Goal: Task Accomplishment & Management: Use online tool/utility

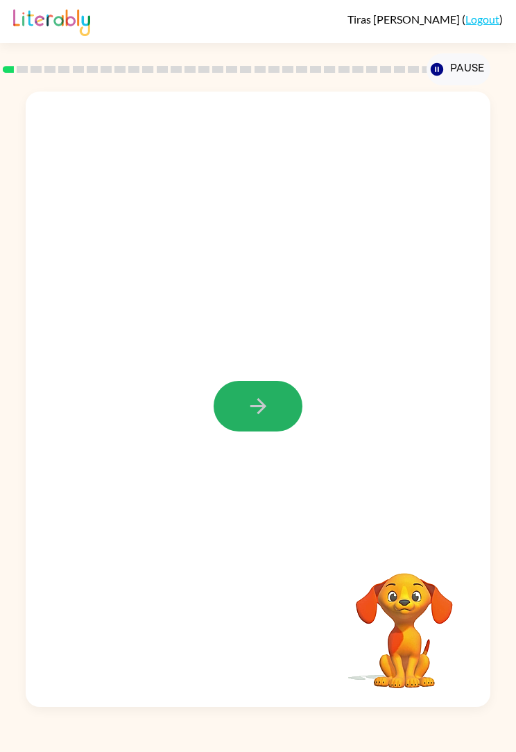
click at [272, 404] on button "button" at bounding box center [258, 406] width 89 height 51
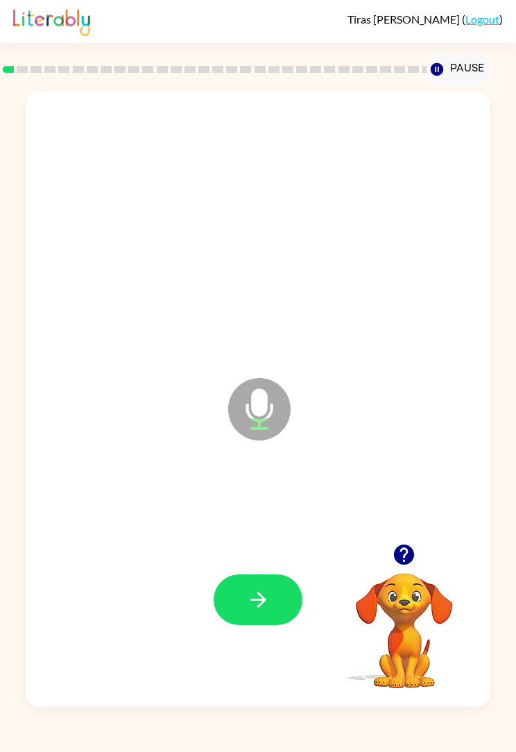
click at [288, 599] on button "button" at bounding box center [258, 599] width 89 height 51
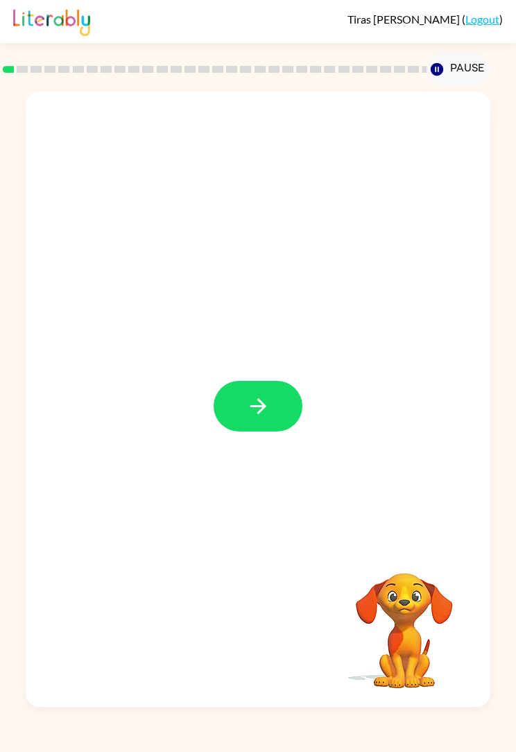
click at [280, 406] on button "button" at bounding box center [258, 406] width 89 height 51
click at [250, 405] on icon "button" at bounding box center [258, 406] width 24 height 24
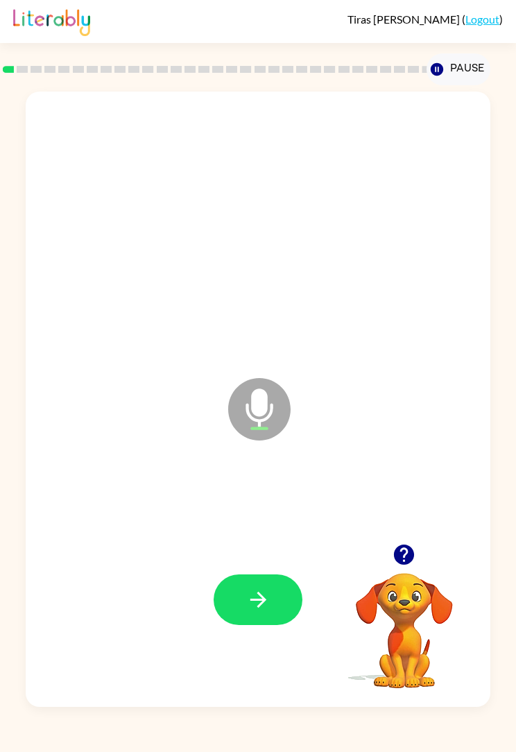
click at [280, 593] on button "button" at bounding box center [258, 599] width 89 height 51
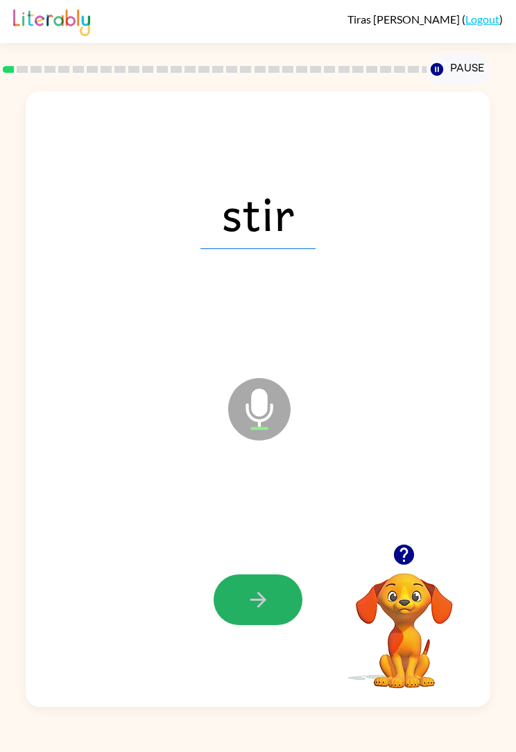
click at [282, 602] on button "button" at bounding box center [258, 599] width 89 height 51
click at [280, 607] on button "button" at bounding box center [258, 599] width 89 height 51
click at [267, 602] on icon "button" at bounding box center [258, 600] width 24 height 24
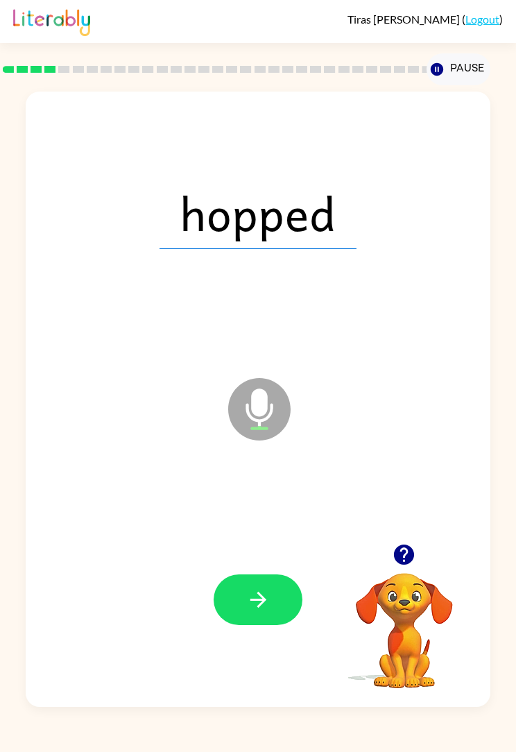
click at [280, 601] on button "button" at bounding box center [258, 599] width 89 height 51
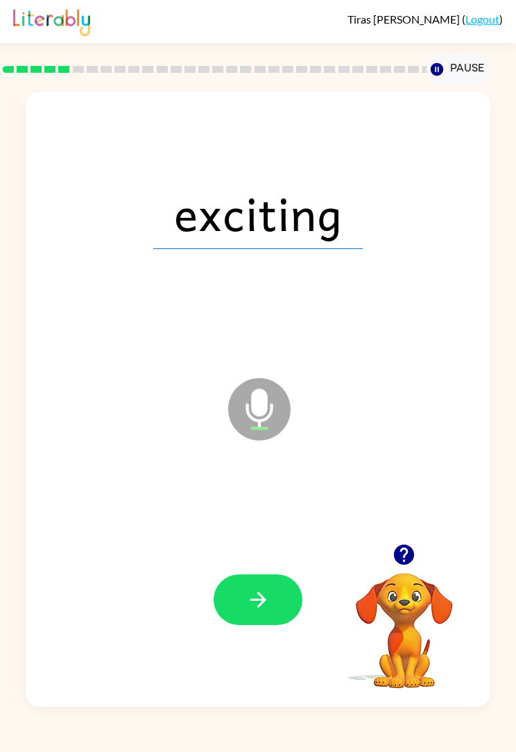
click at [280, 605] on button "button" at bounding box center [258, 599] width 89 height 51
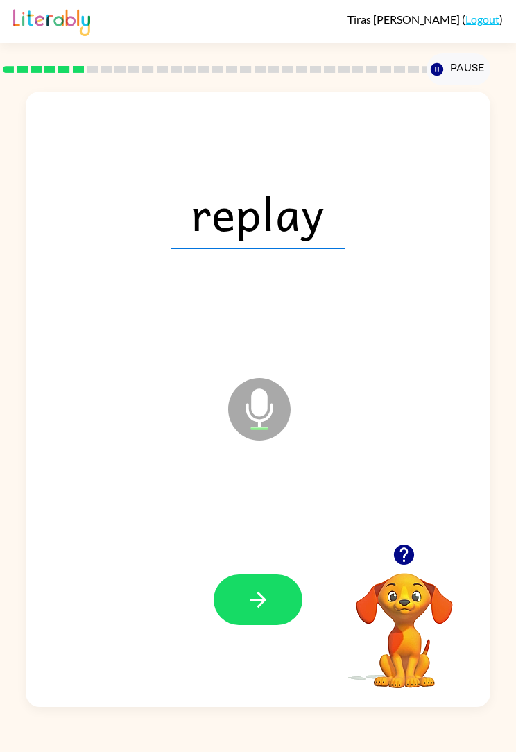
click at [271, 596] on button "button" at bounding box center [258, 599] width 89 height 51
click at [285, 595] on button "button" at bounding box center [258, 599] width 89 height 51
click at [264, 611] on icon "button" at bounding box center [258, 600] width 24 height 24
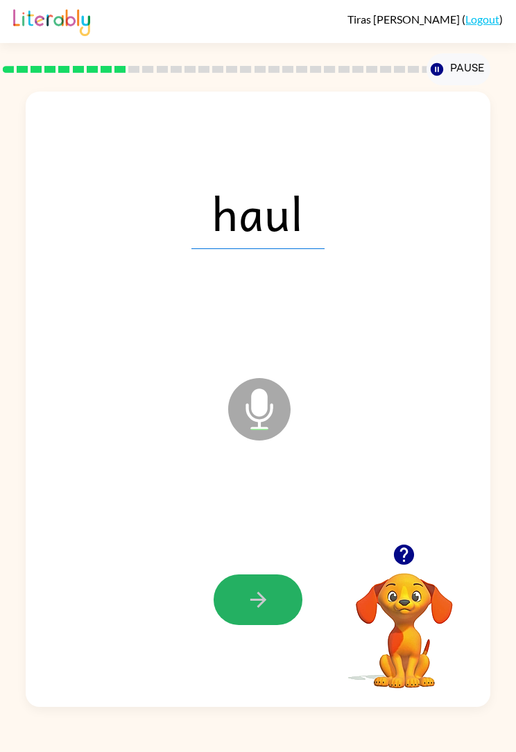
click at [274, 603] on button "button" at bounding box center [258, 599] width 89 height 51
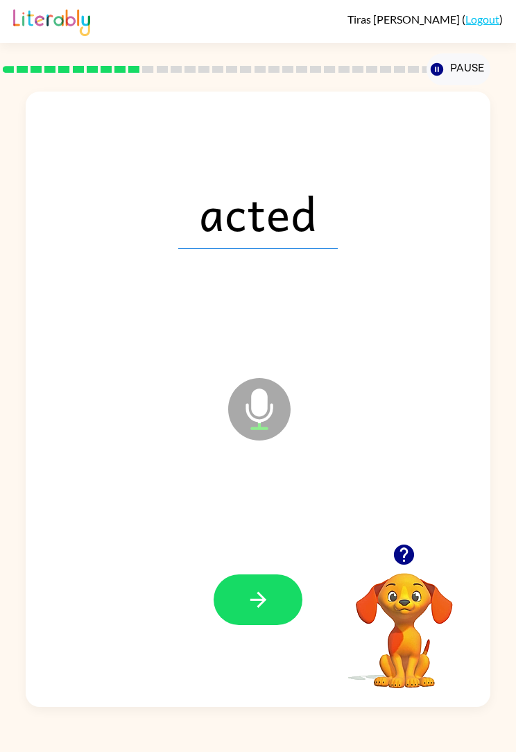
click at [278, 590] on button "button" at bounding box center [258, 599] width 89 height 51
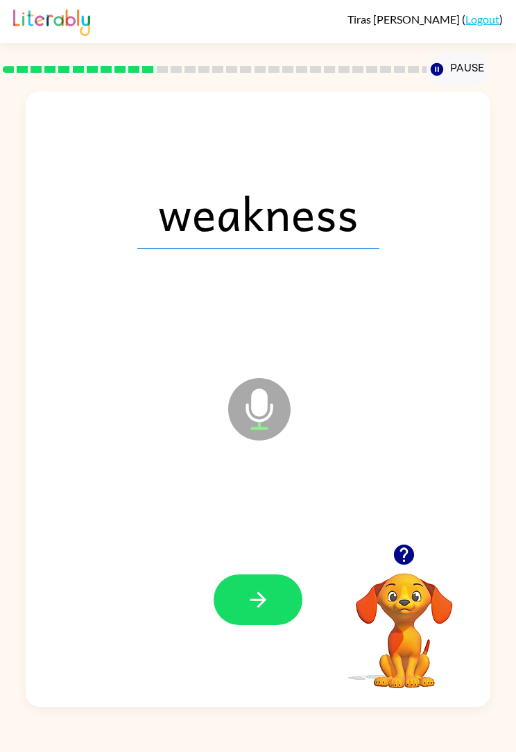
click at [273, 602] on button "button" at bounding box center [258, 599] width 89 height 51
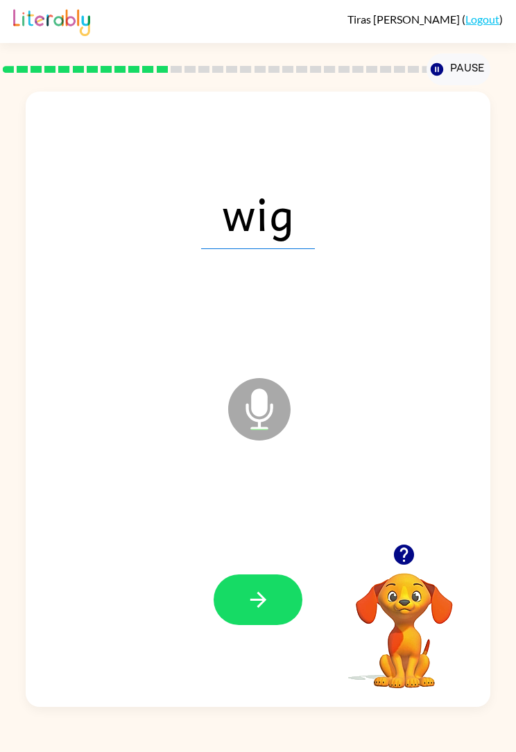
click at [281, 593] on button "button" at bounding box center [258, 599] width 89 height 51
click at [276, 608] on button "button" at bounding box center [258, 599] width 89 height 51
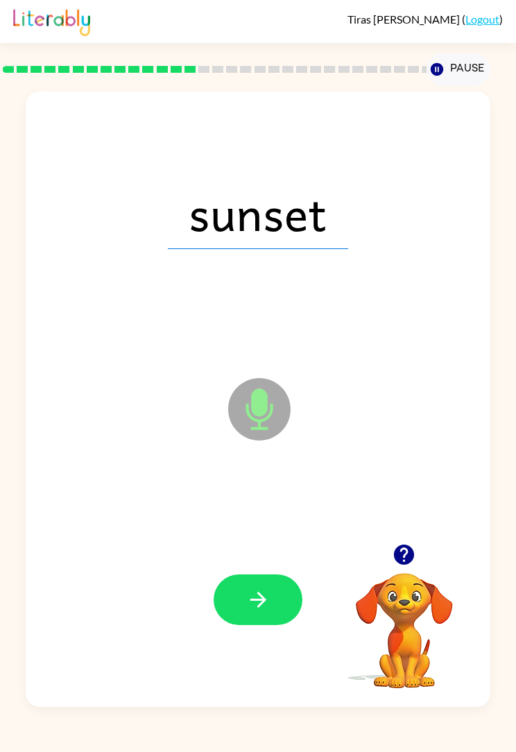
click at [276, 594] on button "button" at bounding box center [258, 599] width 89 height 51
click at [278, 606] on button "button" at bounding box center [258, 599] width 89 height 51
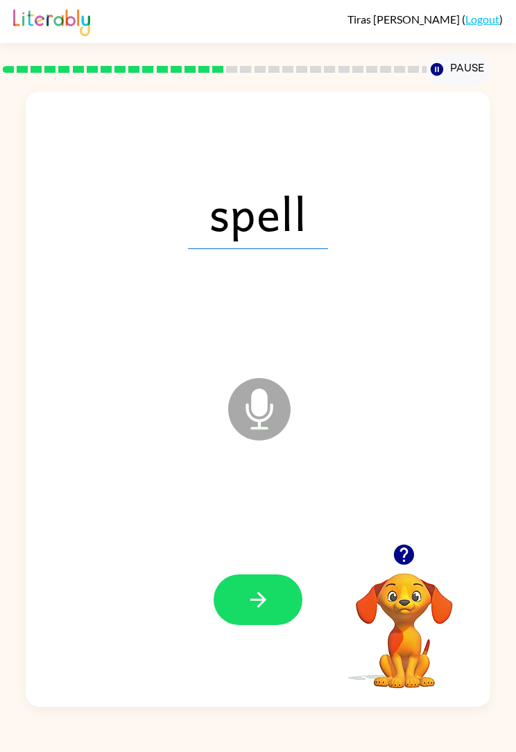
click at [278, 586] on button "button" at bounding box center [258, 599] width 89 height 51
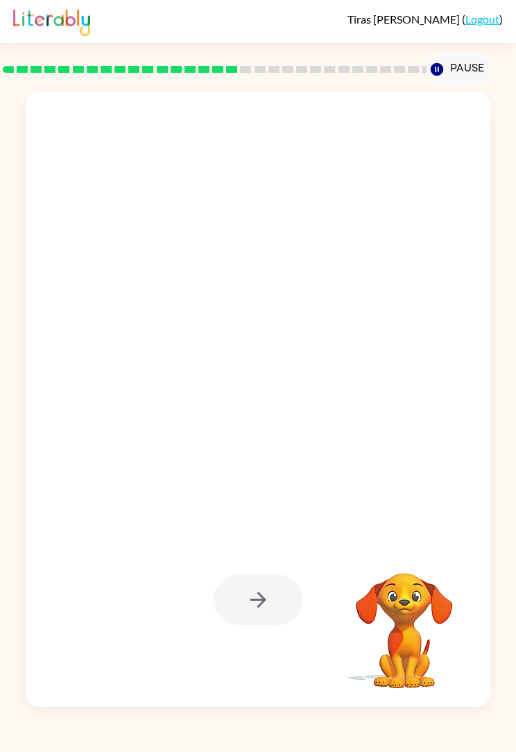
click at [486, 454] on div at bounding box center [258, 399] width 465 height 615
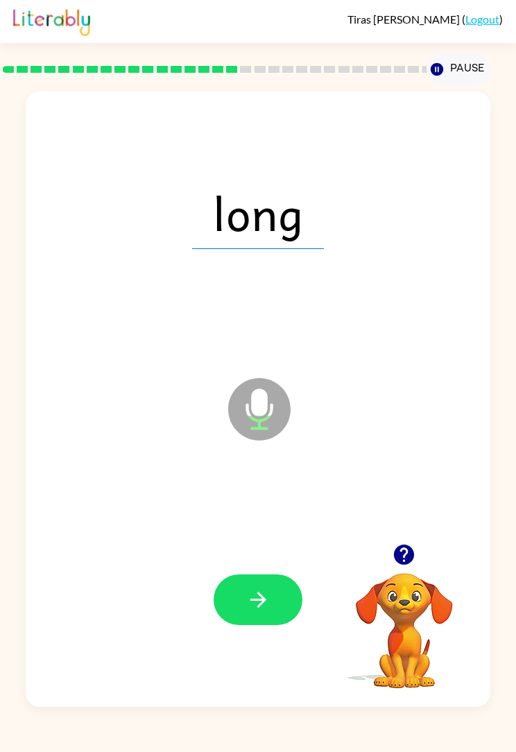
click at [288, 581] on button "button" at bounding box center [258, 599] width 89 height 51
click at [284, 600] on button "button" at bounding box center [258, 599] width 89 height 51
click at [271, 603] on button "button" at bounding box center [258, 599] width 89 height 51
click at [280, 599] on button "button" at bounding box center [258, 599] width 89 height 51
click at [275, 602] on button "button" at bounding box center [258, 599] width 89 height 51
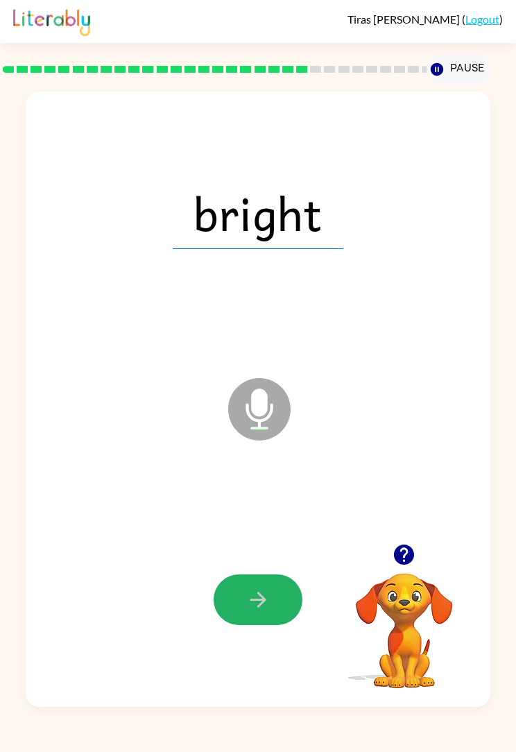
click at [278, 597] on button "button" at bounding box center [258, 599] width 89 height 51
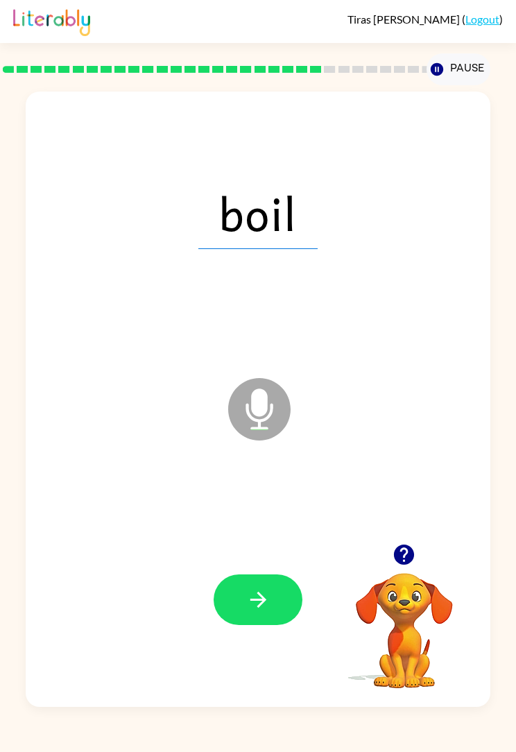
click at [273, 601] on button "button" at bounding box center [258, 599] width 89 height 51
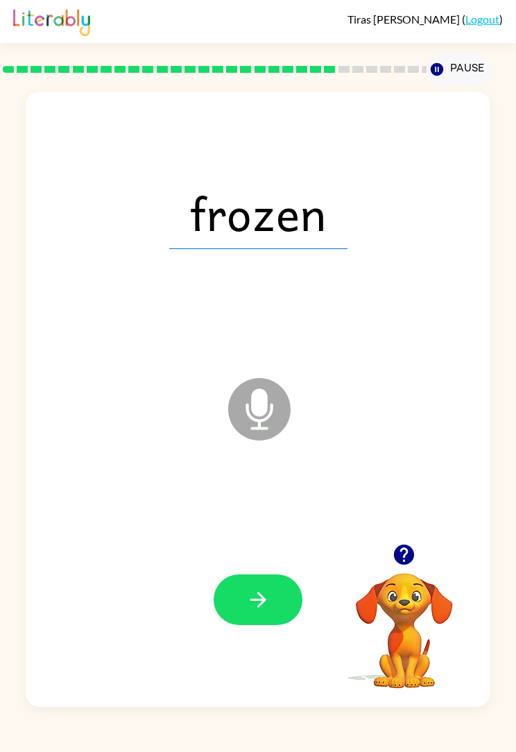
click at [280, 597] on button "button" at bounding box center [258, 599] width 89 height 51
click at [281, 603] on button "button" at bounding box center [258, 599] width 89 height 51
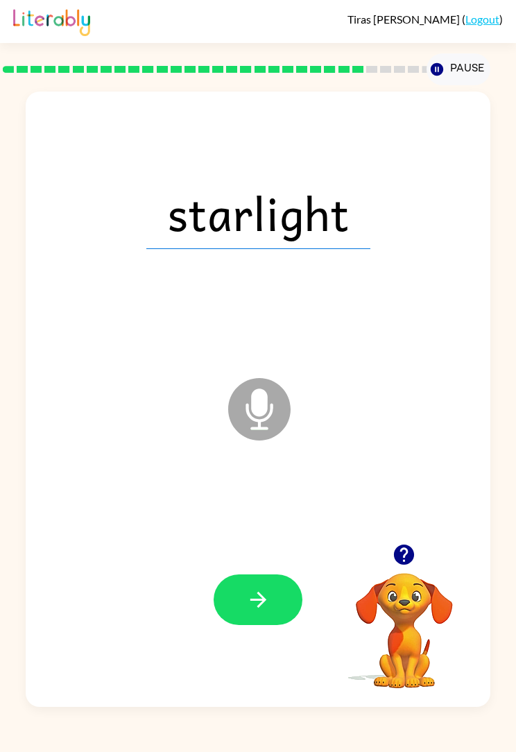
click at [280, 607] on button "button" at bounding box center [258, 599] width 89 height 51
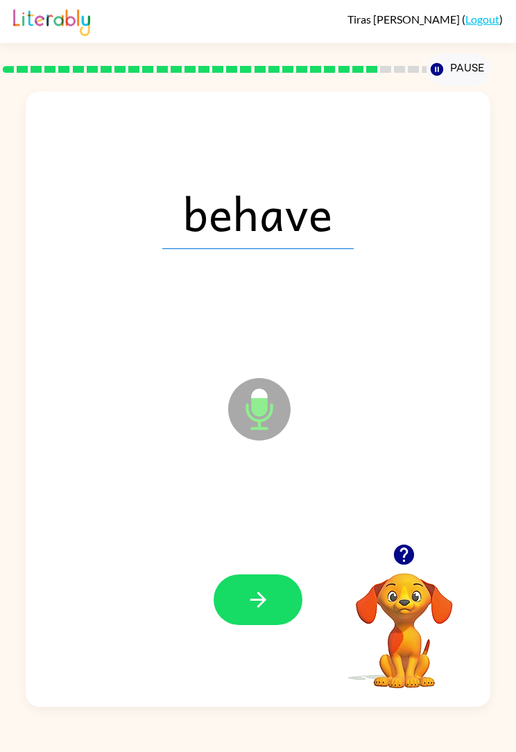
click at [274, 599] on button "button" at bounding box center [258, 599] width 89 height 51
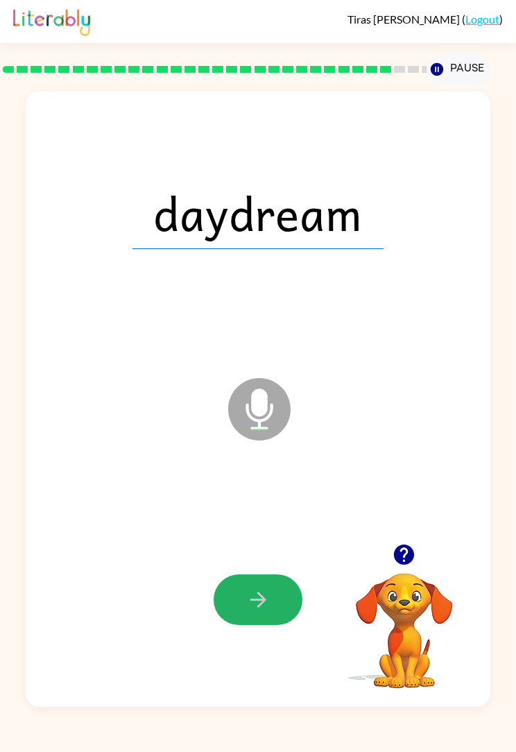
click at [281, 595] on button "button" at bounding box center [258, 599] width 89 height 51
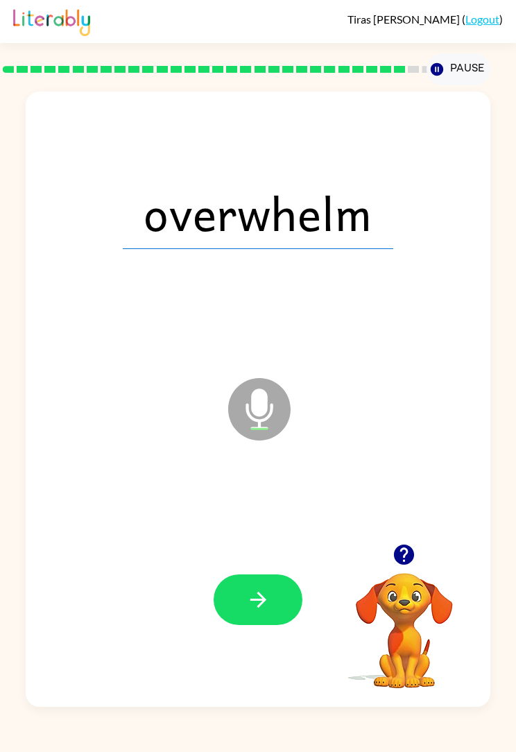
click at [286, 603] on button "button" at bounding box center [258, 599] width 89 height 51
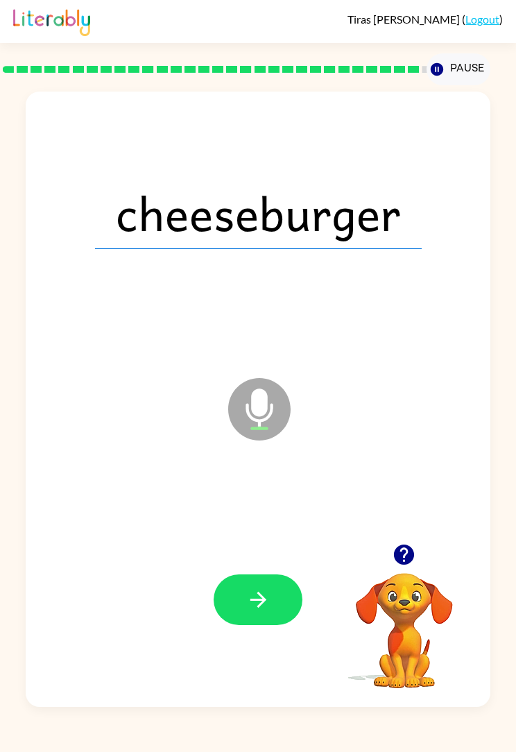
click at [275, 606] on button "button" at bounding box center [258, 599] width 89 height 51
